Goal: Task Accomplishment & Management: Manage account settings

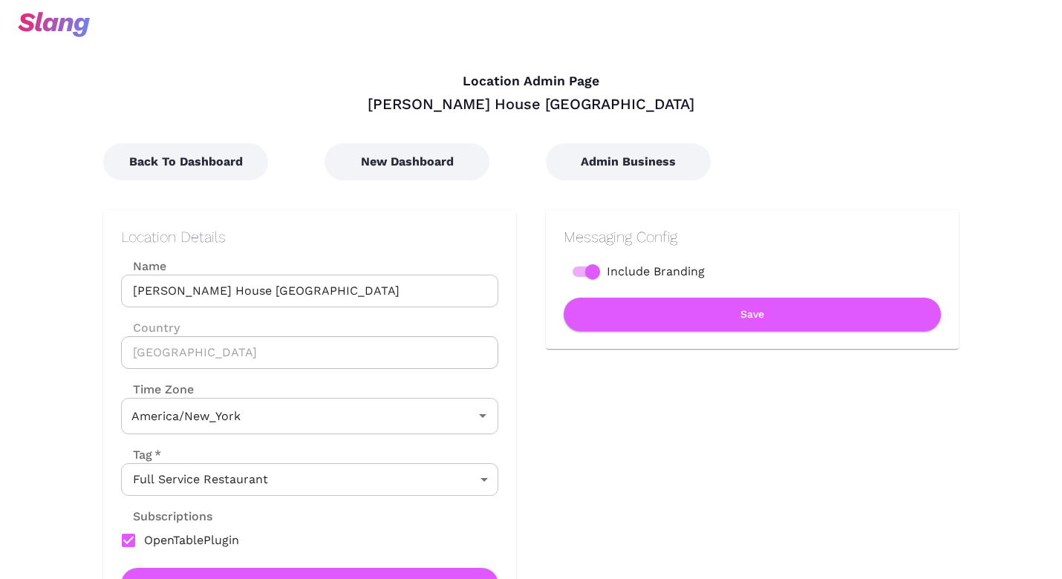
type input "Eastern Time"
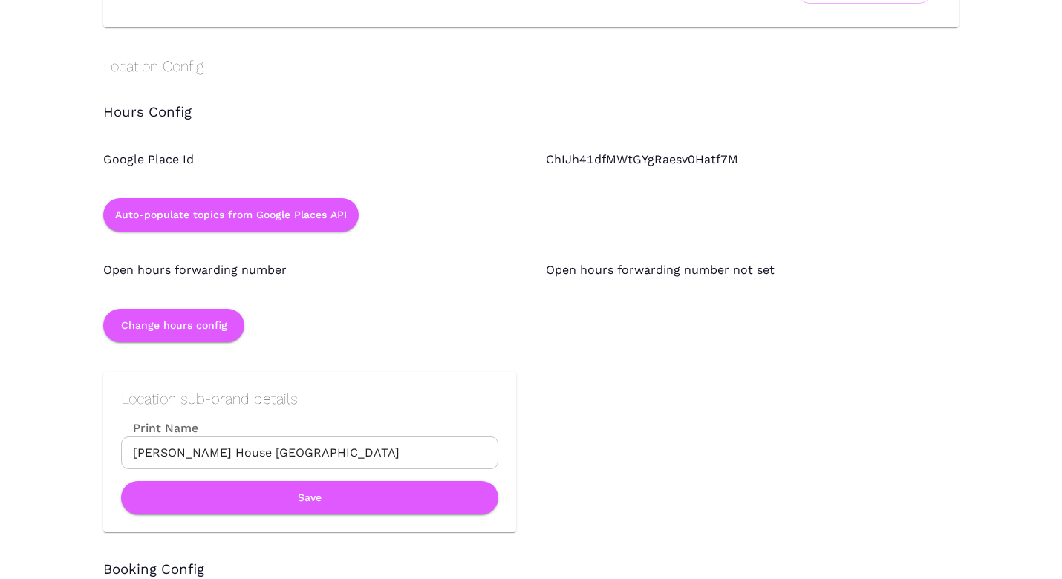
scroll to position [1261, 0]
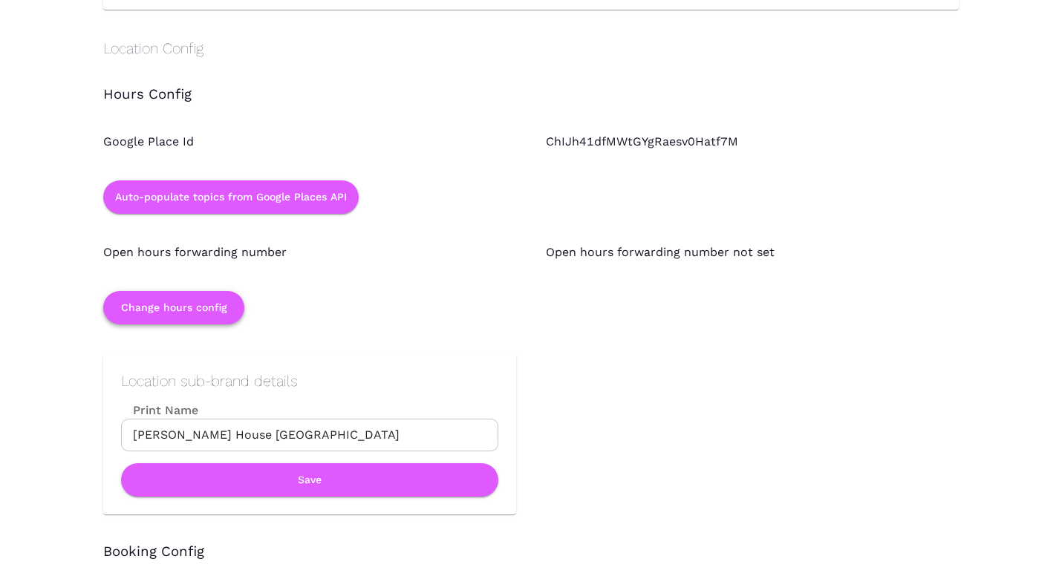
click at [209, 308] on button "Change hours config" at bounding box center [173, 307] width 141 height 33
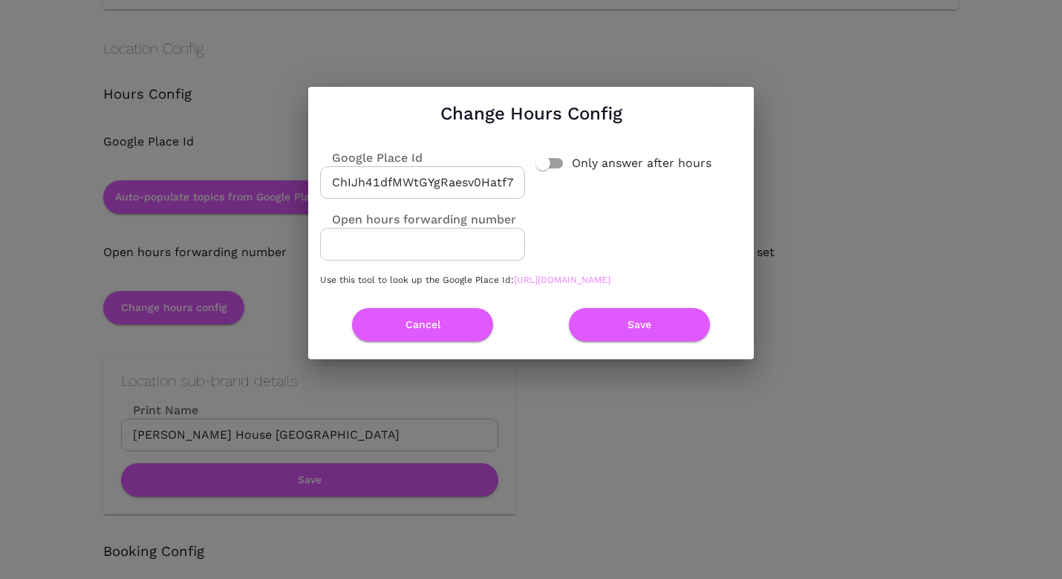
click at [514, 285] on link "https://developers.google.com/maps/documentation/javascript/examples/places-pla…" at bounding box center [562, 280] width 97 height 10
click at [494, 176] on input "ChIJh41dfMWtGYgRaesv0Hatf7M" at bounding box center [422, 182] width 205 height 33
click at [452, 326] on button "Cancel" at bounding box center [422, 324] width 141 height 33
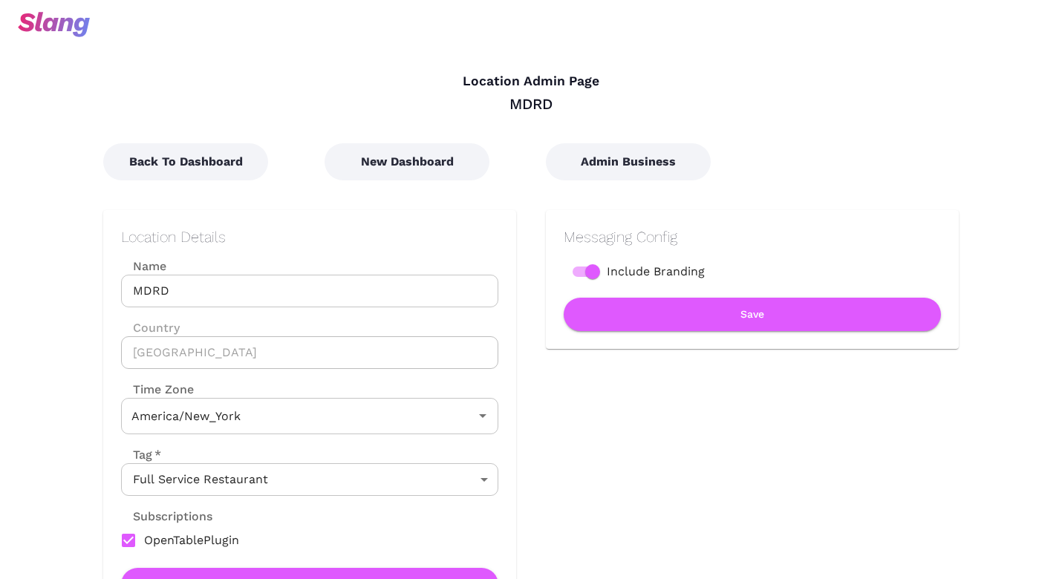
type input "Eastern Time"
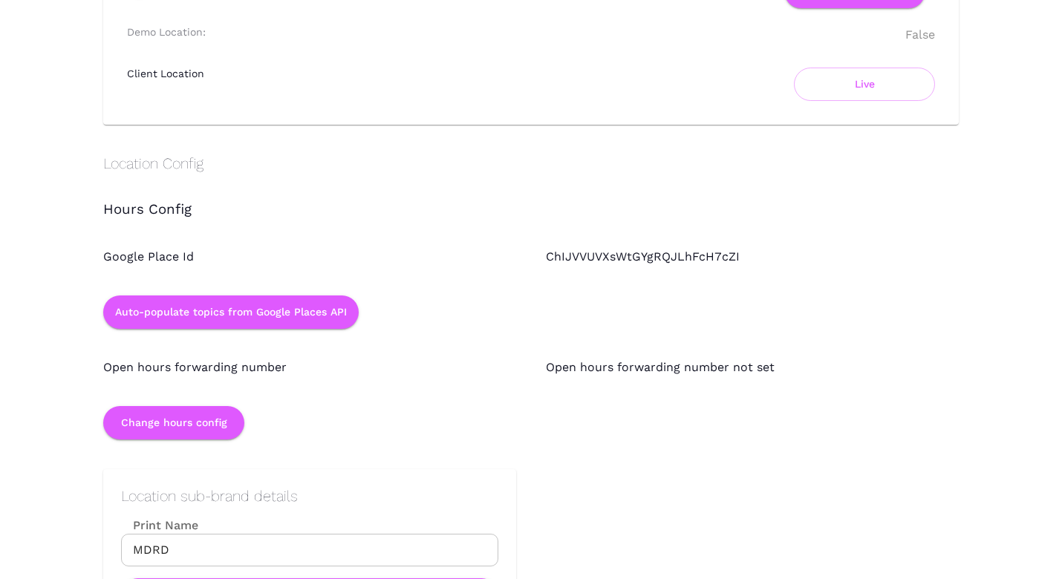
scroll to position [1159, 0]
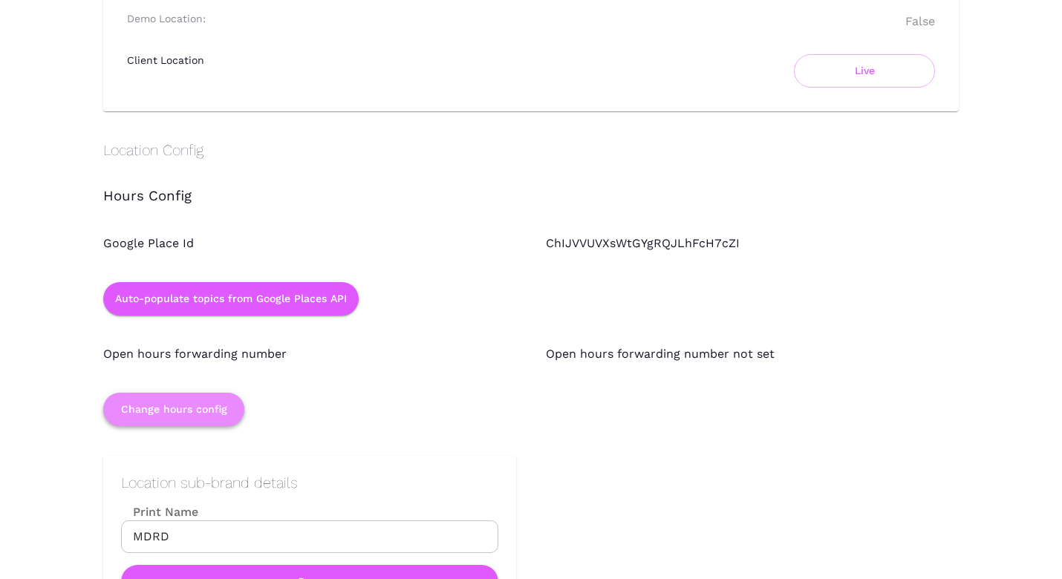
click at [205, 415] on button "Change hours config" at bounding box center [173, 409] width 141 height 33
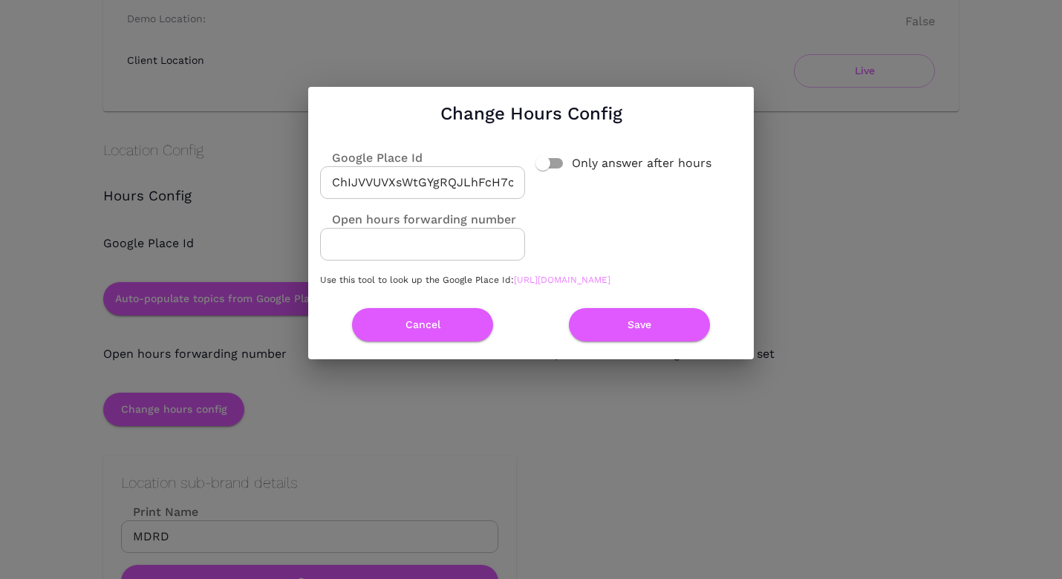
click at [514, 285] on link "https://developers.google.com/maps/documentation/javascript/examples/places-pla…" at bounding box center [562, 280] width 97 height 10
click at [455, 321] on button "Cancel" at bounding box center [422, 324] width 141 height 33
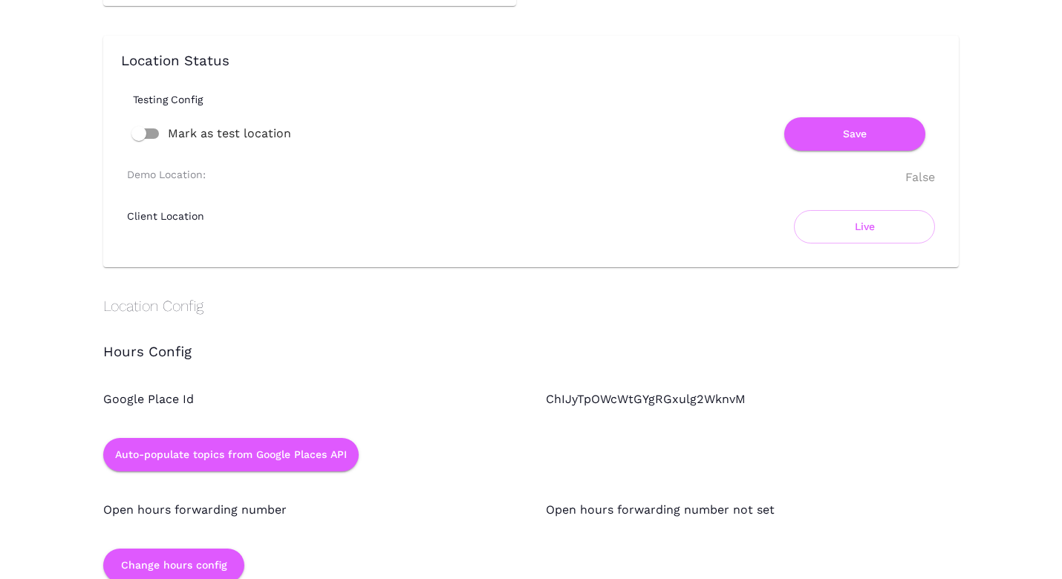
scroll to position [1066, 0]
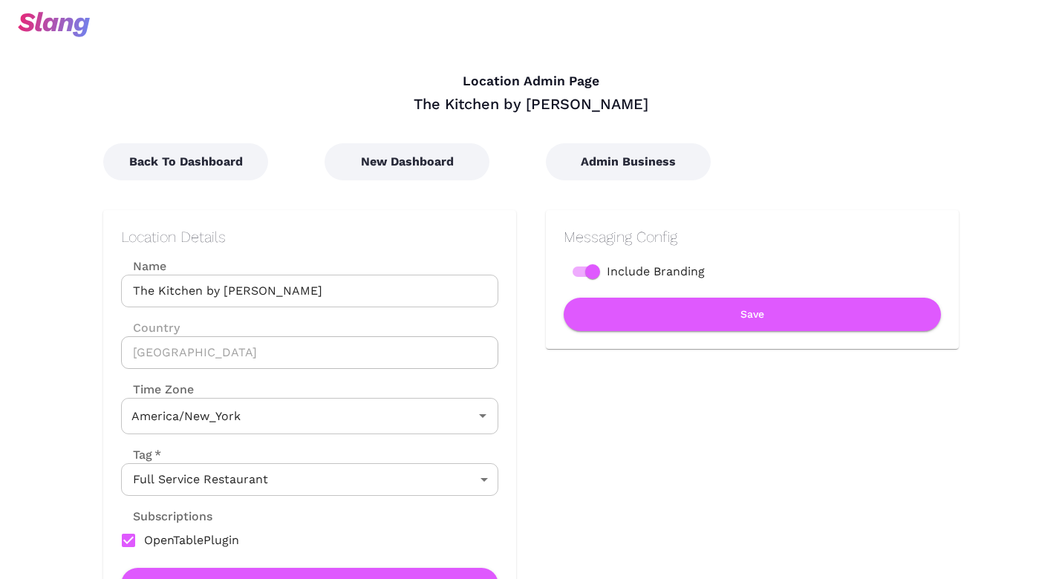
type input "Eastern Time"
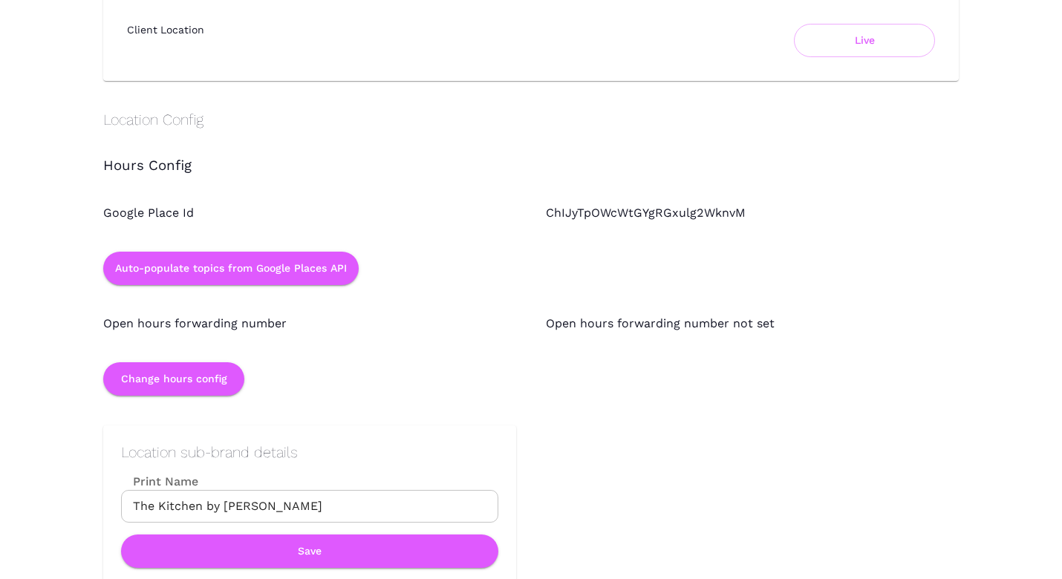
scroll to position [1205, 0]
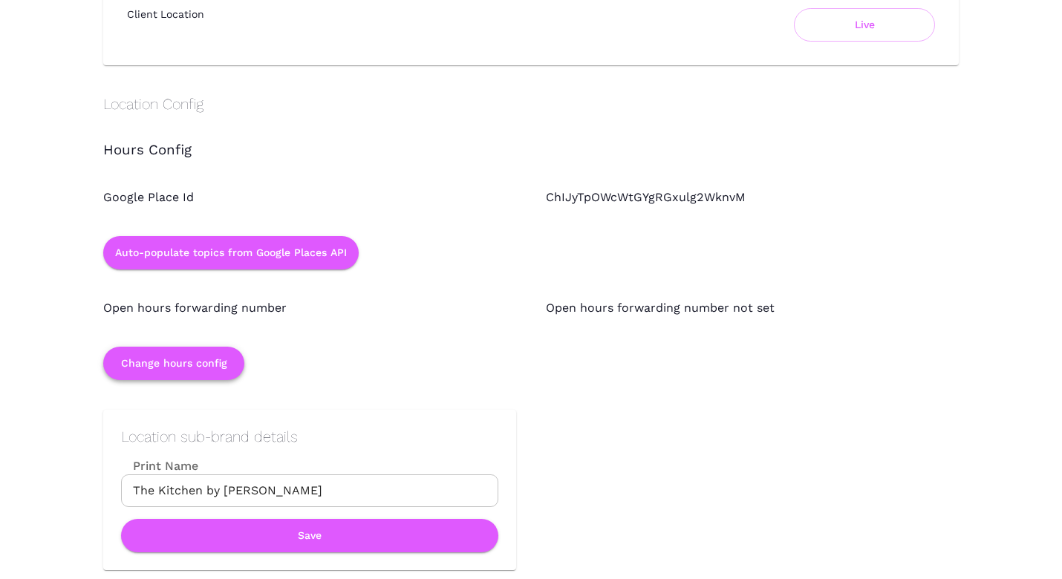
click at [239, 369] on button "Change hours config" at bounding box center [173, 363] width 141 height 33
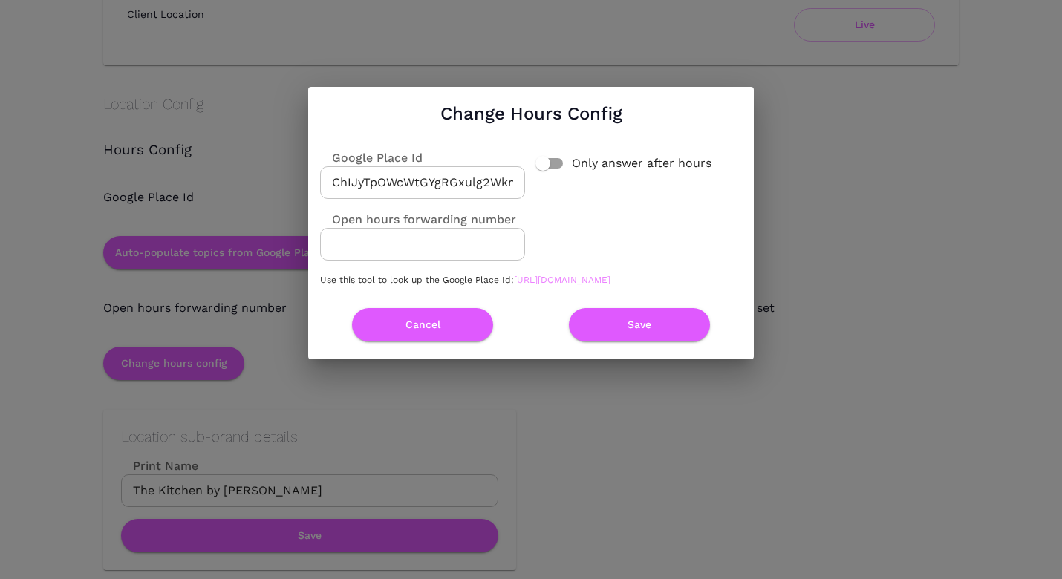
click at [514, 284] on link "https://developers.google.com/maps/documentation/javascript/examples/places-pla…" at bounding box center [562, 280] width 97 height 10
